Goal: Find specific page/section: Find specific page/section

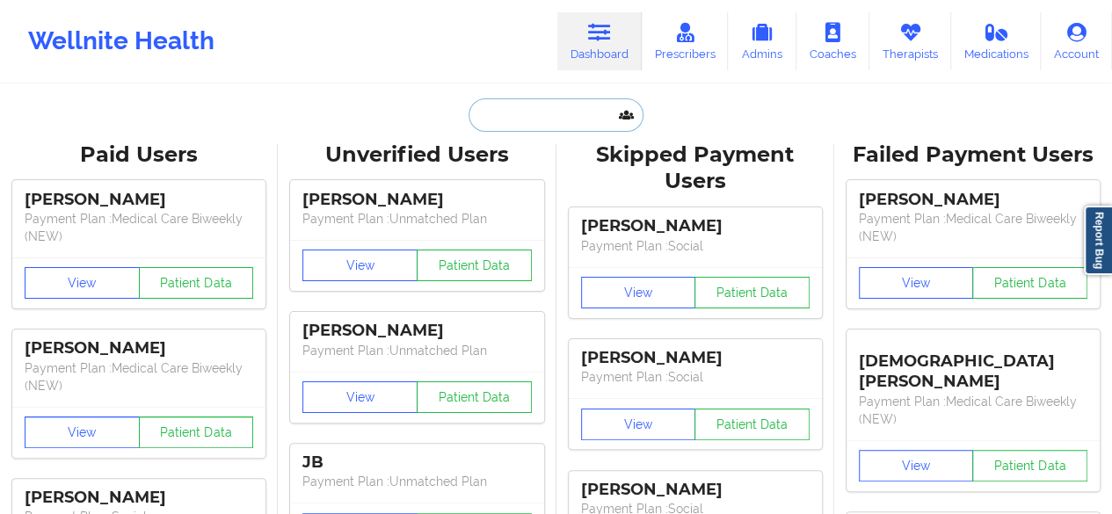
click at [548, 120] on input "text" at bounding box center [556, 114] width 174 height 33
paste input "[PHONE_NUMBER]"
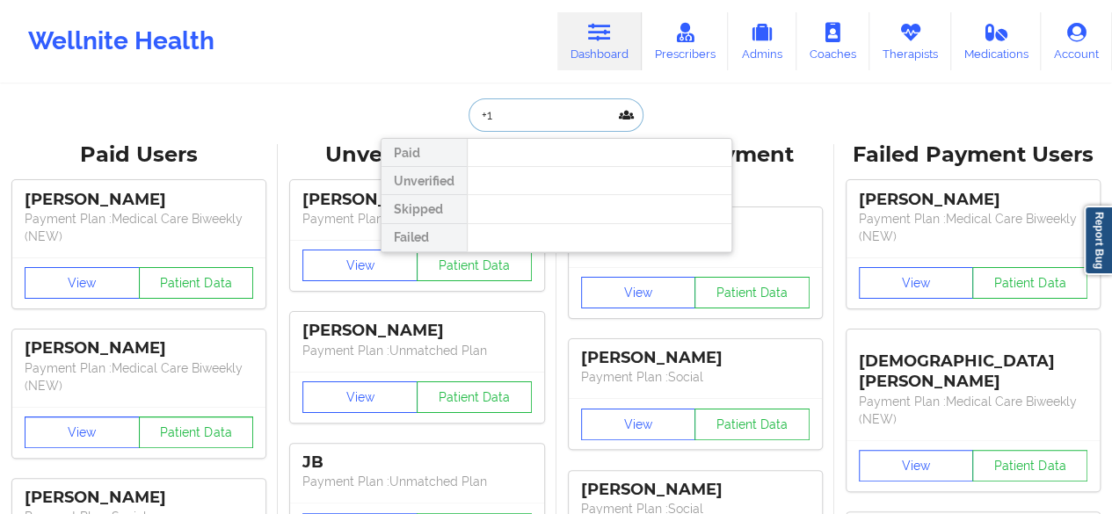
type input "+"
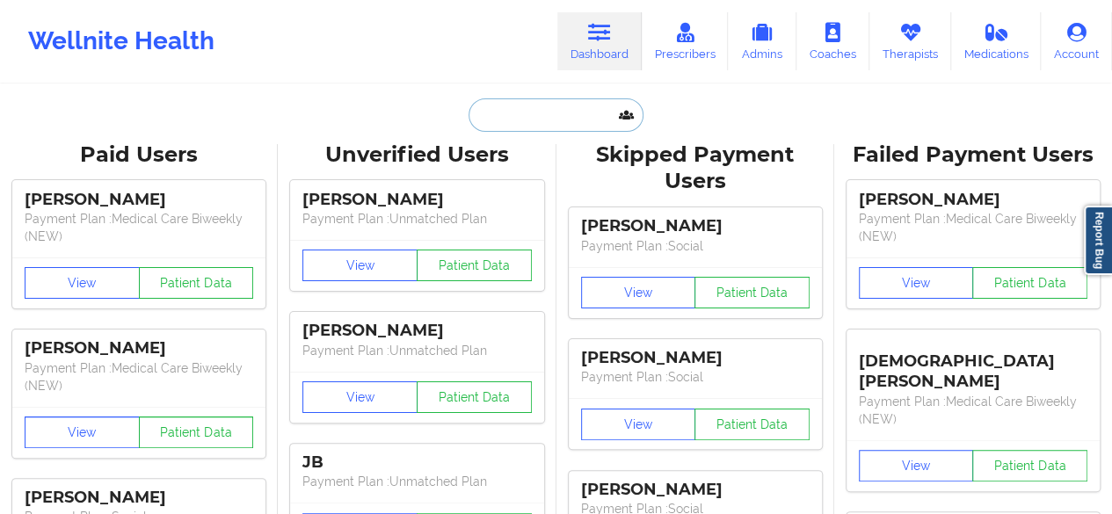
paste input "[EMAIL_ADDRESS][DOMAIN_NAME]"
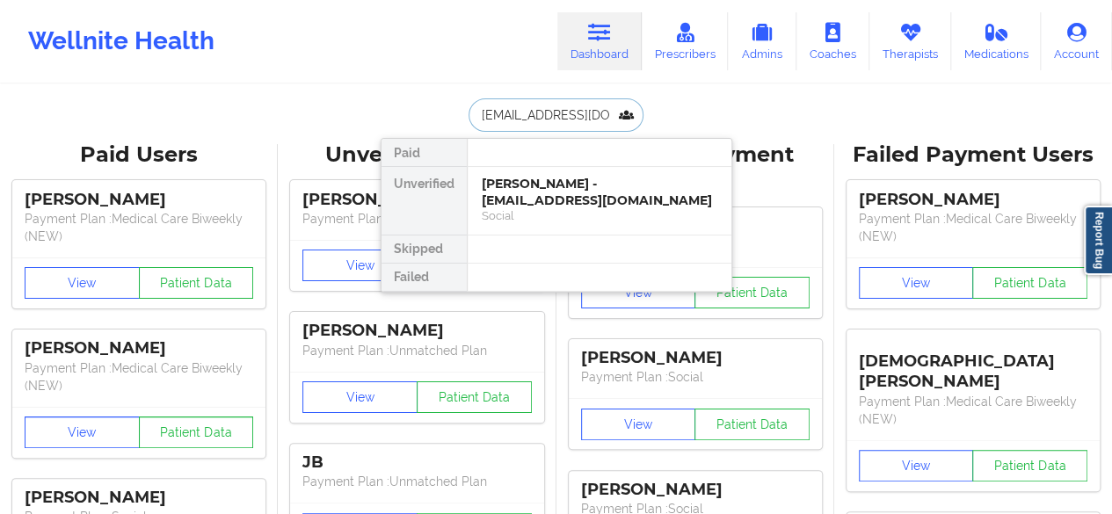
type input "[EMAIL_ADDRESS][DOMAIN_NAME]"
click at [541, 192] on div "[PERSON_NAME] - [EMAIL_ADDRESS][DOMAIN_NAME]" at bounding box center [600, 192] width 236 height 33
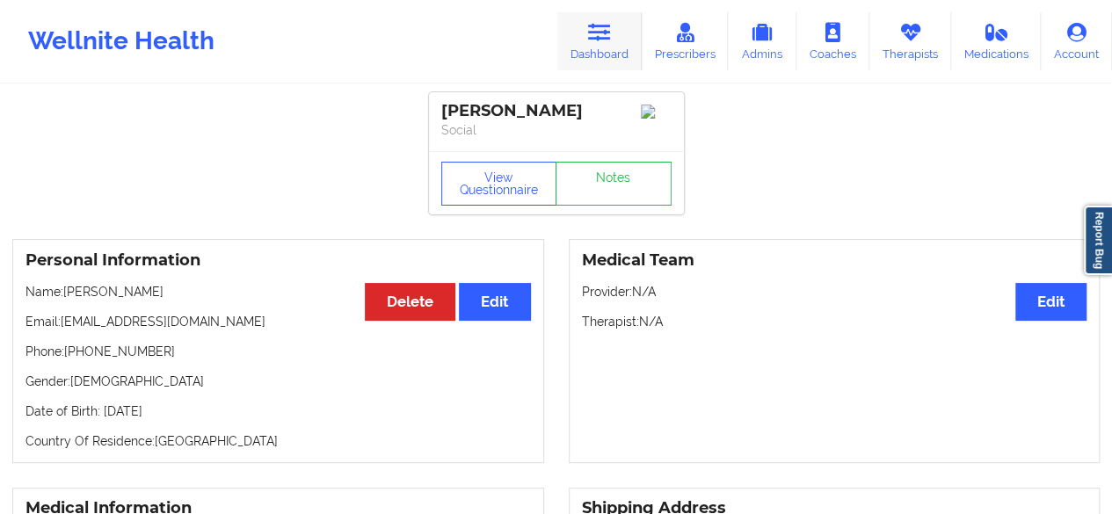
click at [621, 48] on link "Dashboard" at bounding box center [599, 41] width 84 height 58
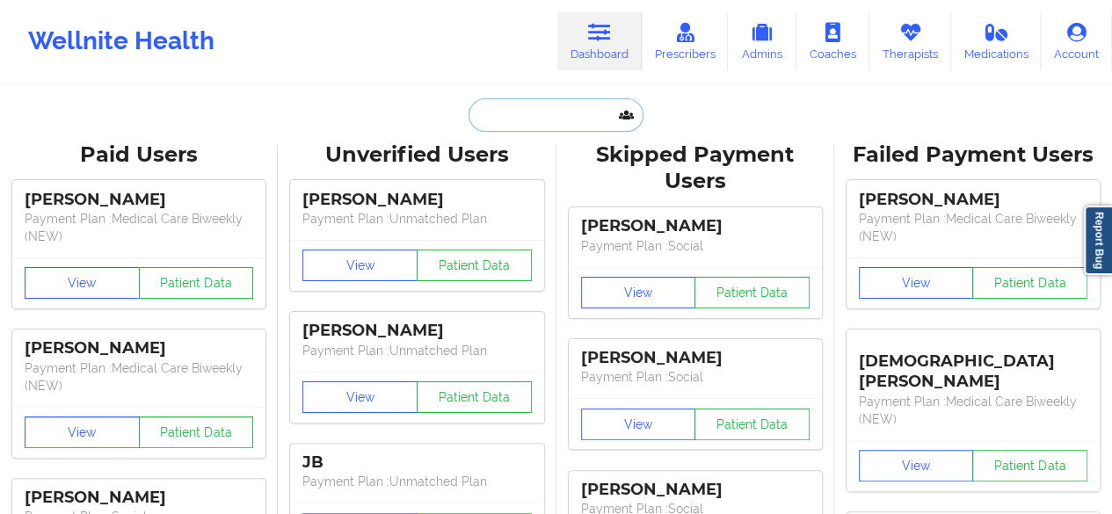
click at [561, 101] on input "text" at bounding box center [556, 114] width 174 height 33
paste input "[EMAIL_ADDRESS][DOMAIN_NAME]"
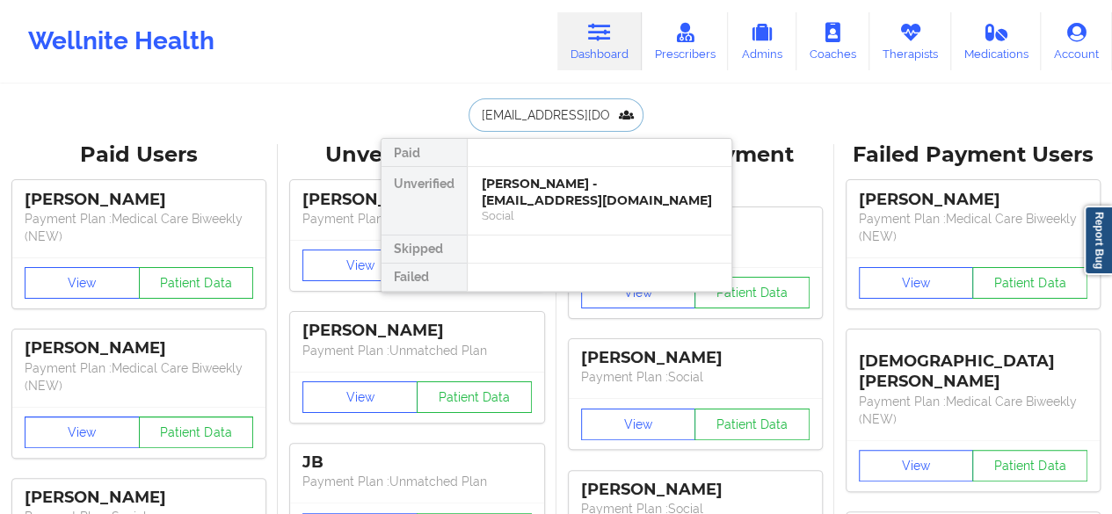
scroll to position [0, 12]
type input "[EMAIL_ADDRESS][DOMAIN_NAME]"
click at [570, 192] on div "[PERSON_NAME] - [EMAIL_ADDRESS][DOMAIN_NAME]" at bounding box center [600, 192] width 236 height 33
